Goal: Task Accomplishment & Management: Manage account settings

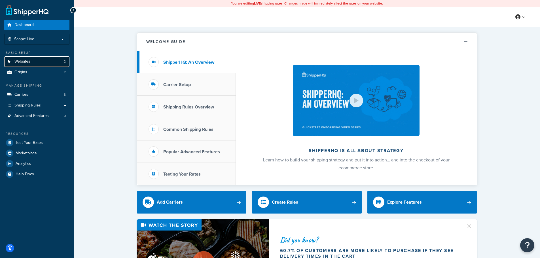
click at [56, 60] on link "Websites 2" at bounding box center [36, 61] width 65 height 10
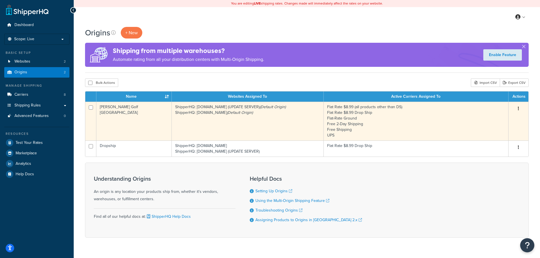
click at [132, 131] on td "[PERSON_NAME] Golf [GEOGRAPHIC_DATA]" at bounding box center [133, 121] width 75 height 39
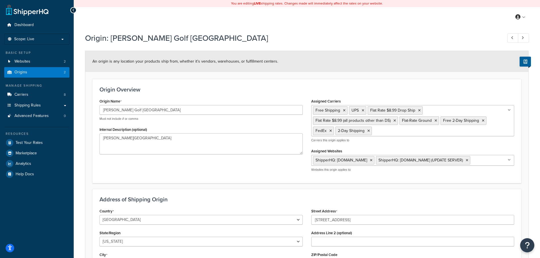
select select "47"
click at [55, 96] on link "Carriers 8" at bounding box center [36, 95] width 65 height 10
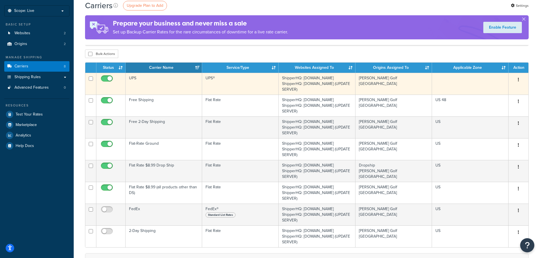
click at [180, 83] on td "UPS" at bounding box center [164, 84] width 77 height 22
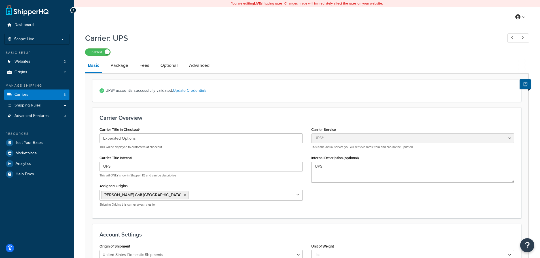
select select "ups"
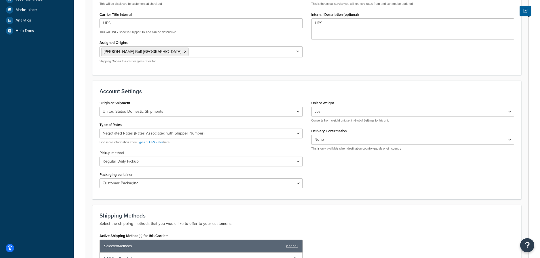
scroll to position [170, 0]
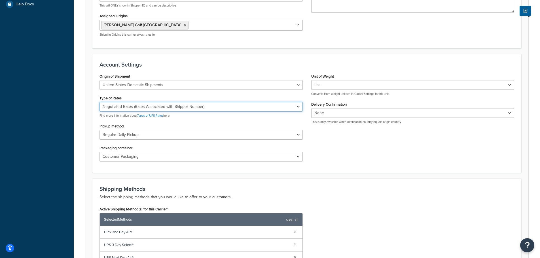
click at [177, 110] on select "Negotiated Rates (Rates Associated with Shipper Number) Daily Rates Retail Rate…" at bounding box center [201, 107] width 203 height 10
click at [186, 103] on select "Negotiated Rates (Rates Associated with Shipper Number) Daily Rates Retail Rate…" at bounding box center [201, 107] width 203 height 10
click at [173, 108] on select "Negotiated Rates (Rates Associated with Shipper Number) Daily Rates Retail Rate…" at bounding box center [201, 107] width 203 height 10
click at [89, 126] on form "UPS® account is successfully validated. Update Credentials Carrier Overview Car…" at bounding box center [306, 173] width 443 height 528
click at [155, 117] on link "Types of UPS Rates" at bounding box center [150, 115] width 26 height 5
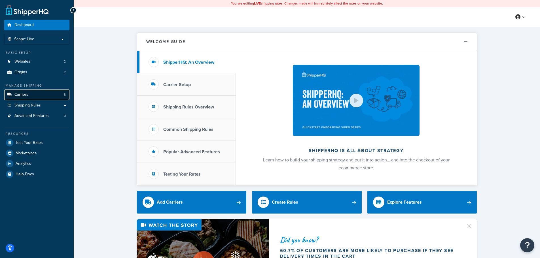
click at [40, 93] on link "Carriers 8" at bounding box center [36, 95] width 65 height 10
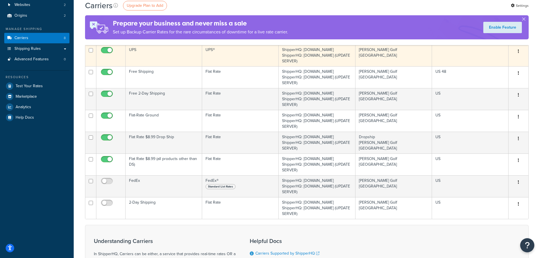
click at [177, 53] on td "UPS" at bounding box center [164, 56] width 77 height 22
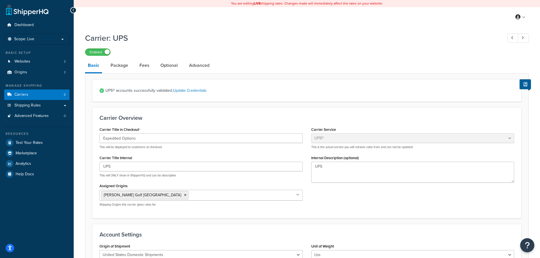
click at [168, 68] on link "Optional" at bounding box center [169, 66] width 23 height 14
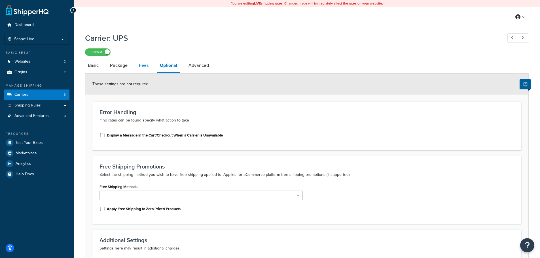
click at [142, 64] on link "Fees" at bounding box center [143, 66] width 15 height 14
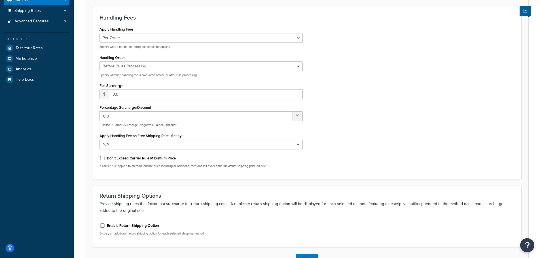
scroll to position [51, 0]
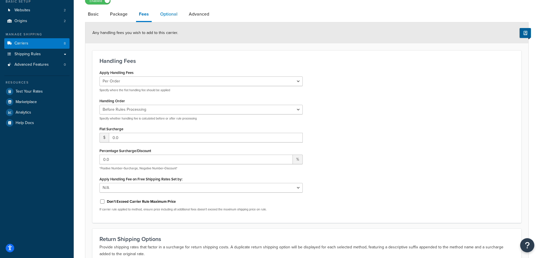
click at [175, 12] on link "Optional" at bounding box center [168, 14] width 23 height 14
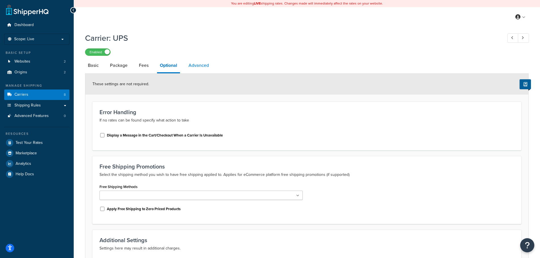
click at [194, 64] on link "Advanced" at bounding box center [199, 66] width 26 height 14
select select "false"
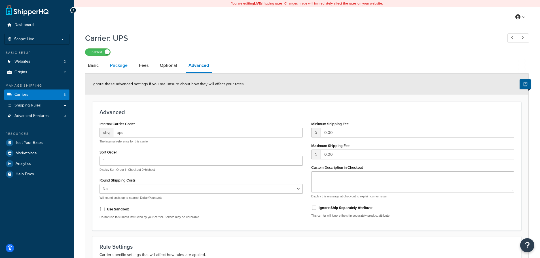
click at [116, 65] on link "Package" at bounding box center [118, 66] width 23 height 14
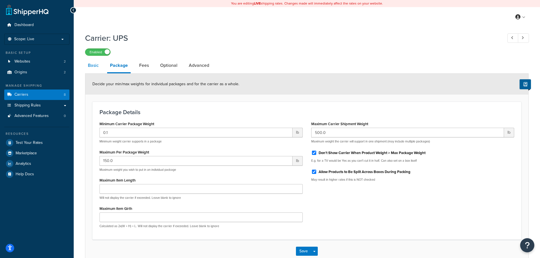
click at [100, 67] on link "Basic" at bounding box center [93, 66] width 16 height 14
select select "ups"
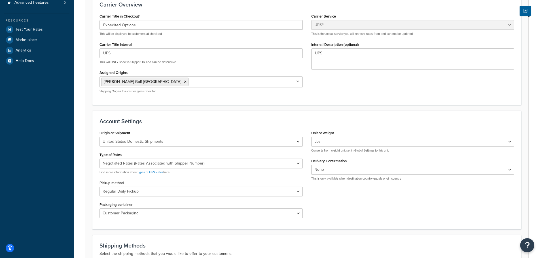
scroll to position [142, 0]
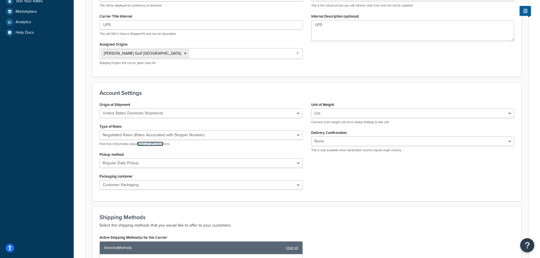
click at [157, 144] on link "Types of UPS Rates" at bounding box center [150, 144] width 26 height 5
click at [123, 138] on select "Negotiated Rates (Rates Associated with Shipper Number) Daily Rates Retail Rate…" at bounding box center [201, 136] width 203 height 10
click at [107, 136] on select "Negotiated Rates (Rates Associated with Shipper Number) Daily Rates Retail Rate…" at bounding box center [201, 136] width 203 height 10
drag, startPoint x: 107, startPoint y: 136, endPoint x: 24, endPoint y: 107, distance: 87.9
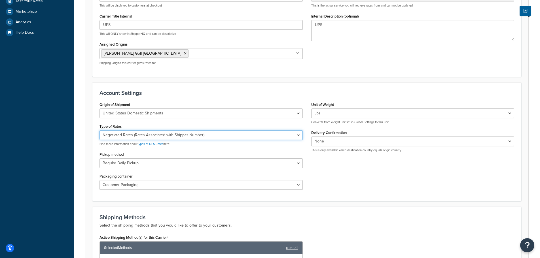
click at [107, 136] on select "Negotiated Rates (Rates Associated with Shipper Number) Daily Rates Retail Rate…" at bounding box center [201, 136] width 203 height 10
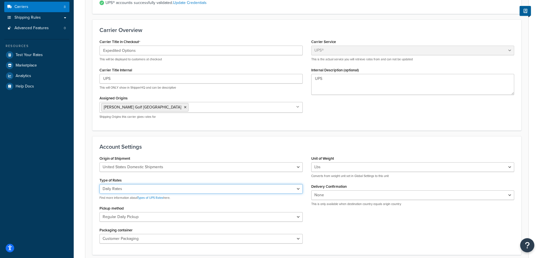
scroll to position [199, 0]
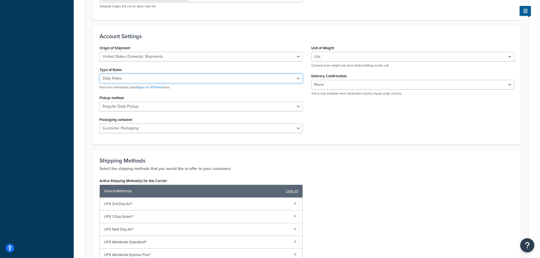
click at [135, 81] on select "Negotiated Rates (Rates Associated with Shipper Number) Daily Rates Retail Rate…" at bounding box center [201, 79] width 203 height 10
select select "00"
click at [100, 74] on select "Negotiated Rates (Rates Associated with Shipper Number) Daily Rates Retail Rate…" at bounding box center [201, 79] width 203 height 10
click at [399, 180] on div "Active Shipping Method(s) for this Carrier Selected Methods clear all UPS 2nd D…" at bounding box center [307, 246] width 424 height 139
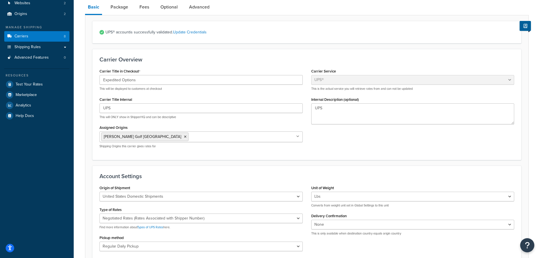
scroll to position [0, 0]
